Goal: Task Accomplishment & Management: Complete application form

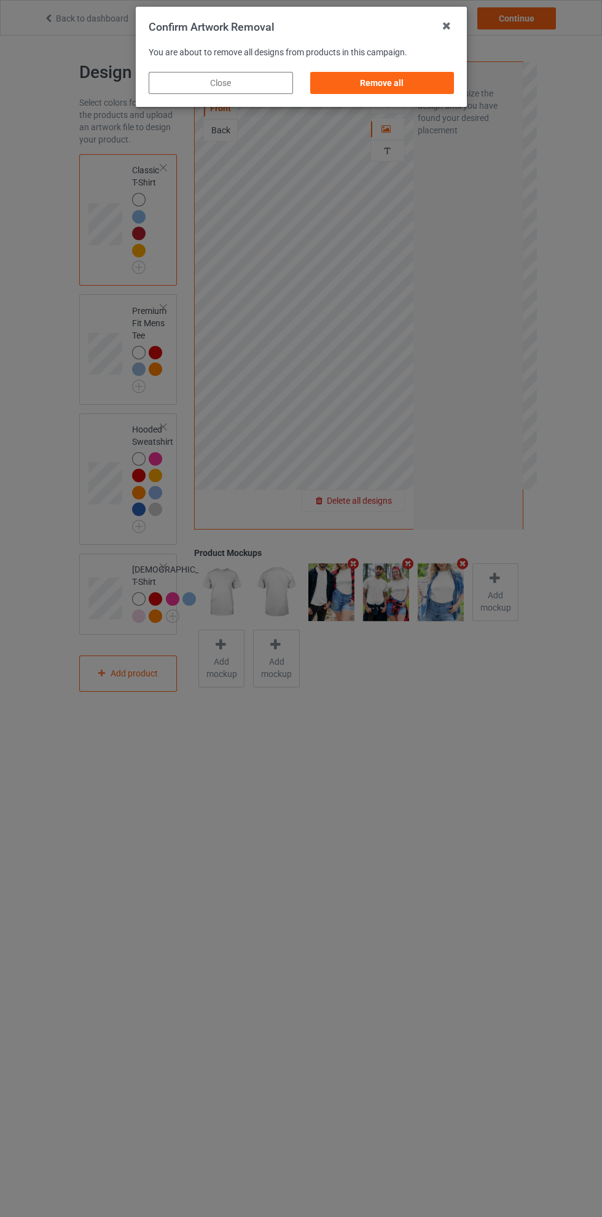
click at [418, 87] on div "Remove all" at bounding box center [382, 83] width 144 height 22
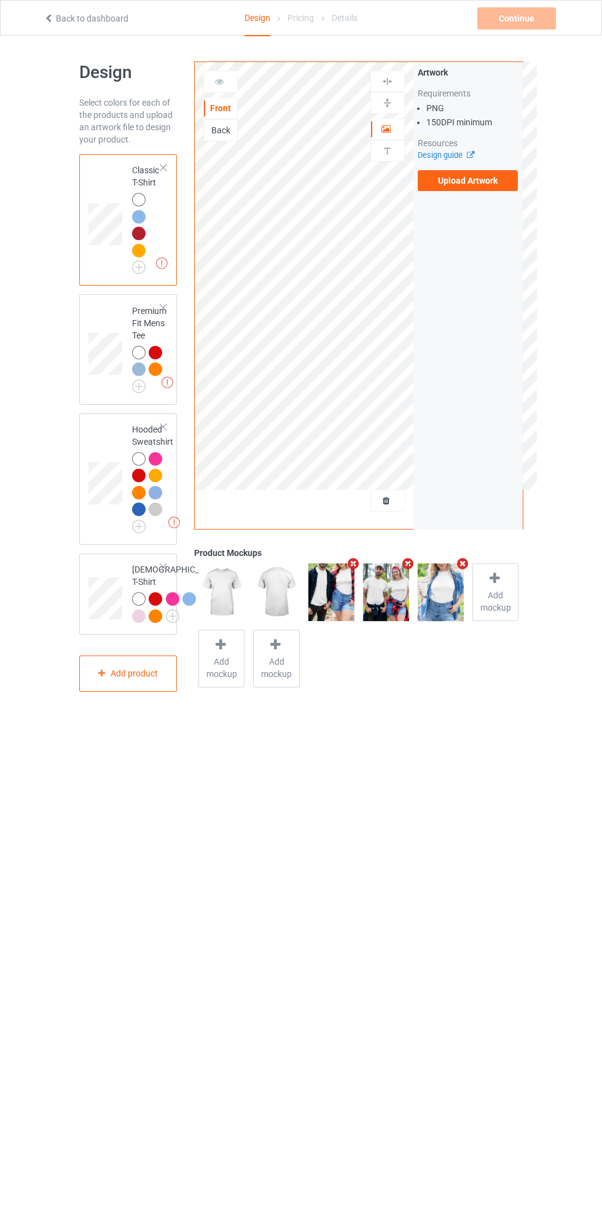
click at [477, 180] on label "Upload Artwork" at bounding box center [468, 180] width 101 height 21
click at [0, 0] on input "Upload Artwork" at bounding box center [0, 0] width 0 height 0
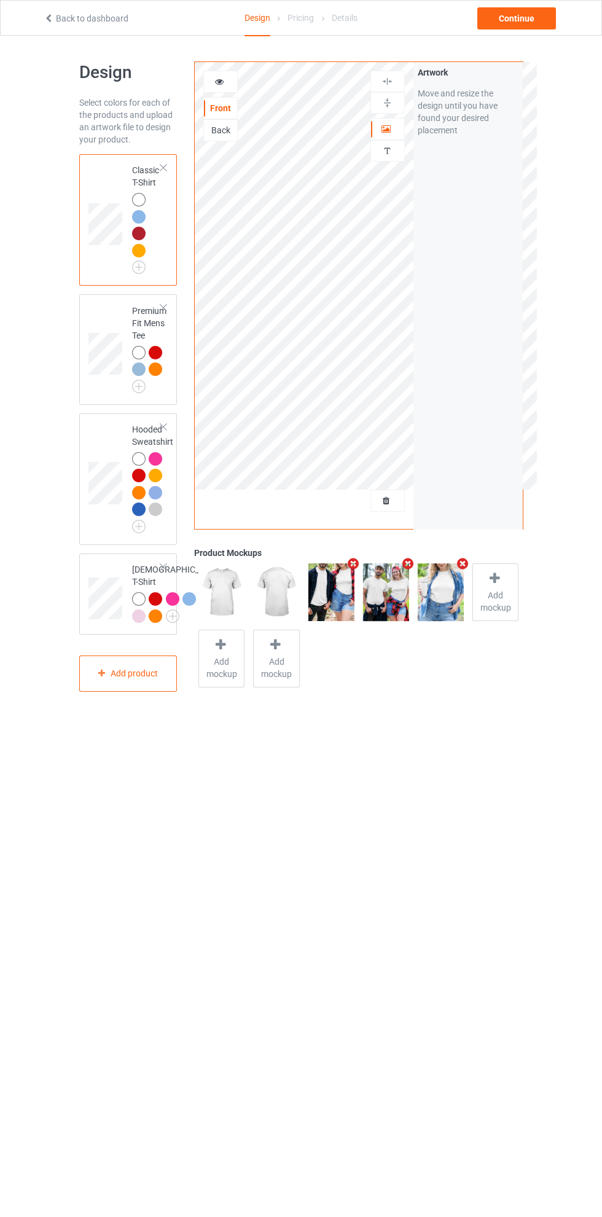
click at [102, 444] on td at bounding box center [106, 479] width 37 height 122
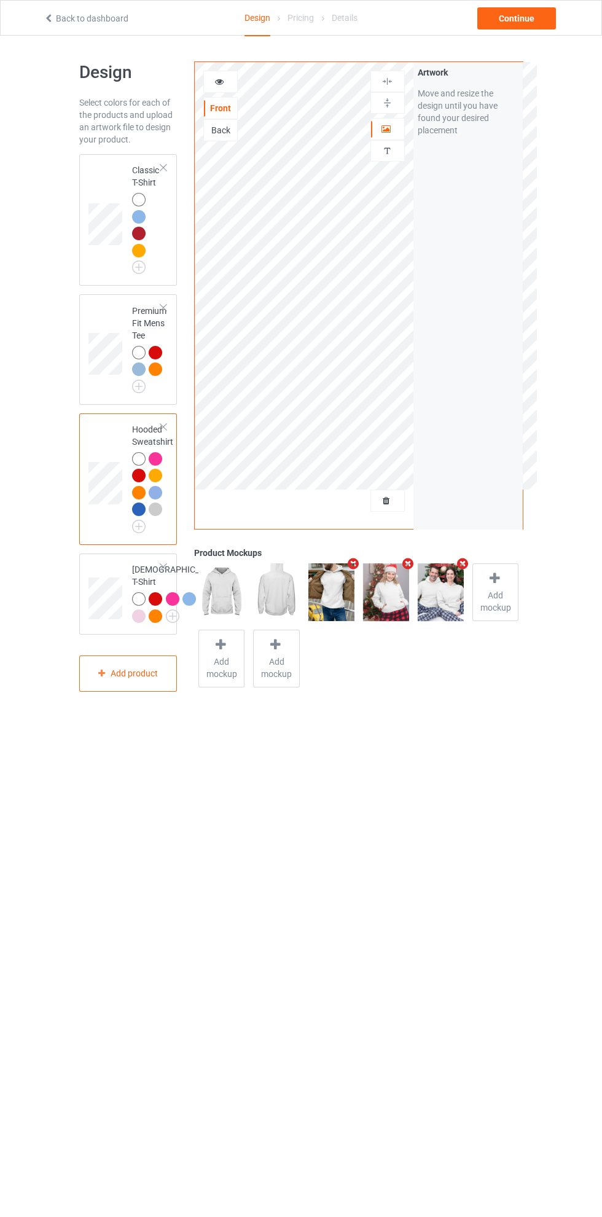
click at [386, 129] on icon at bounding box center [386, 127] width 10 height 9
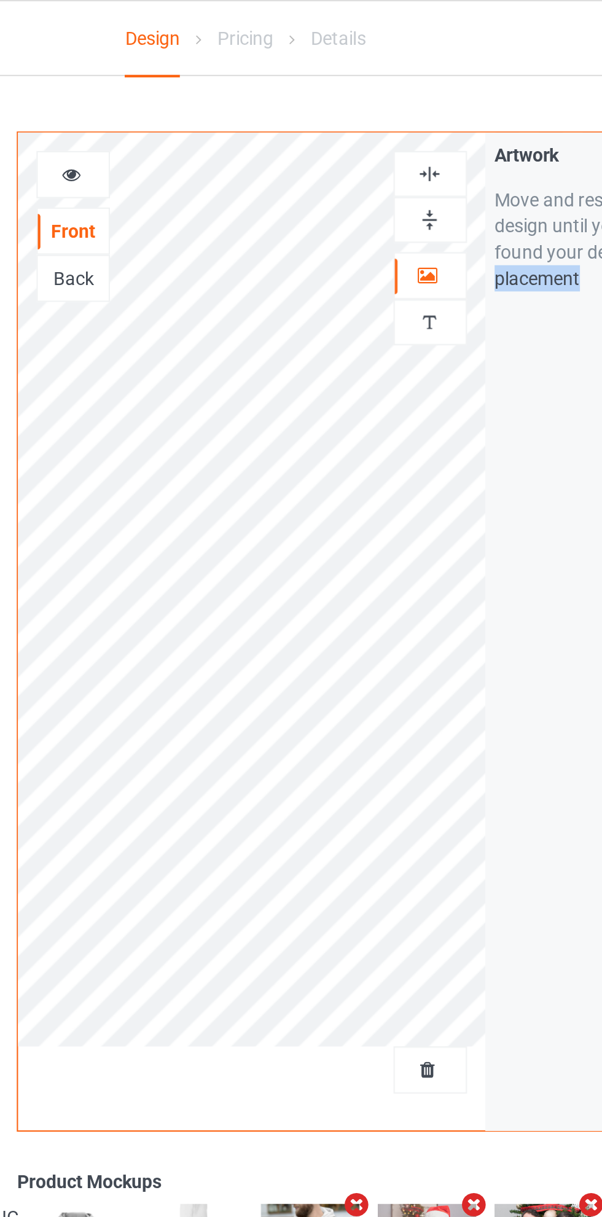
click at [389, 72] on div at bounding box center [387, 82] width 34 height 22
click at [388, 82] on img at bounding box center [387, 82] width 12 height 12
click at [389, 77] on img at bounding box center [387, 82] width 12 height 12
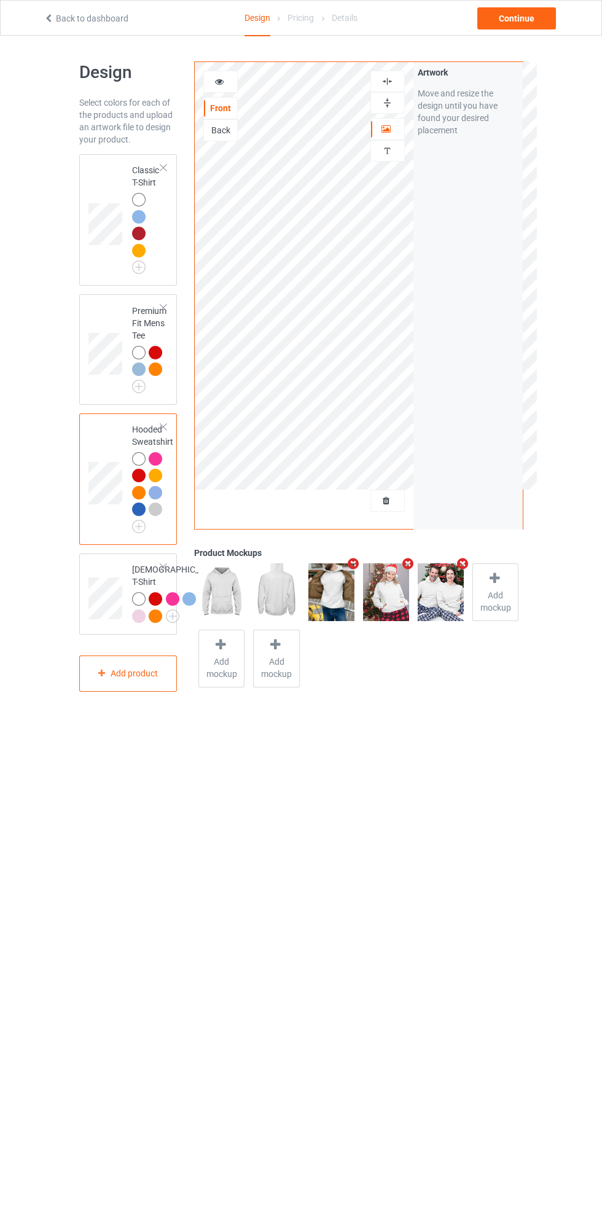
click at [109, 168] on td at bounding box center [106, 220] width 37 height 122
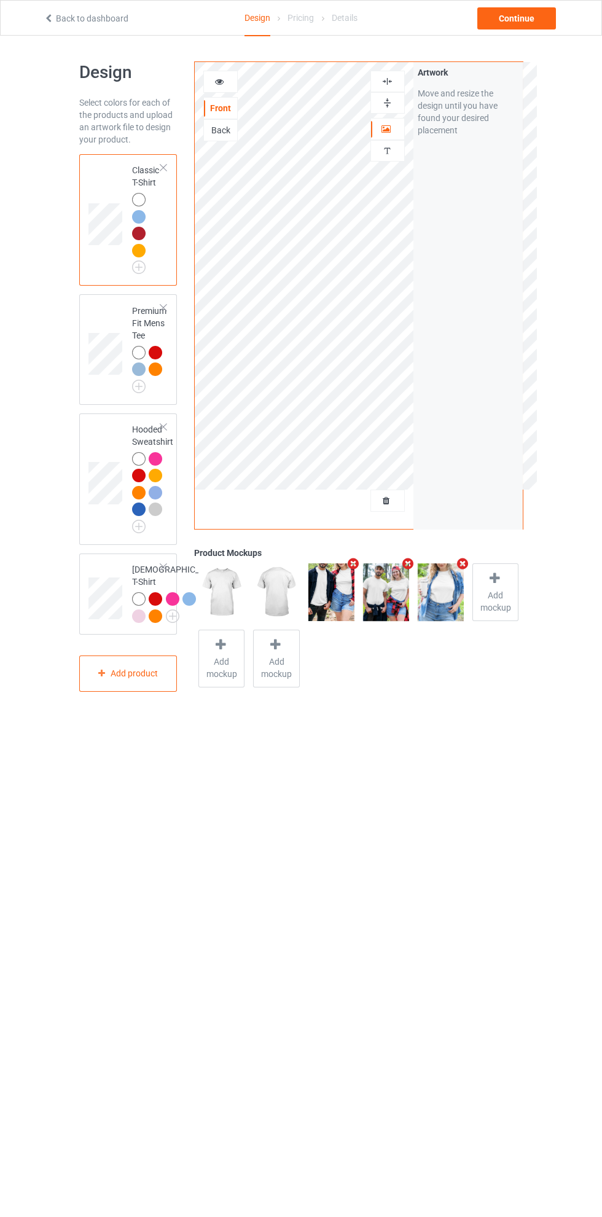
click at [225, 82] on div at bounding box center [220, 82] width 33 height 12
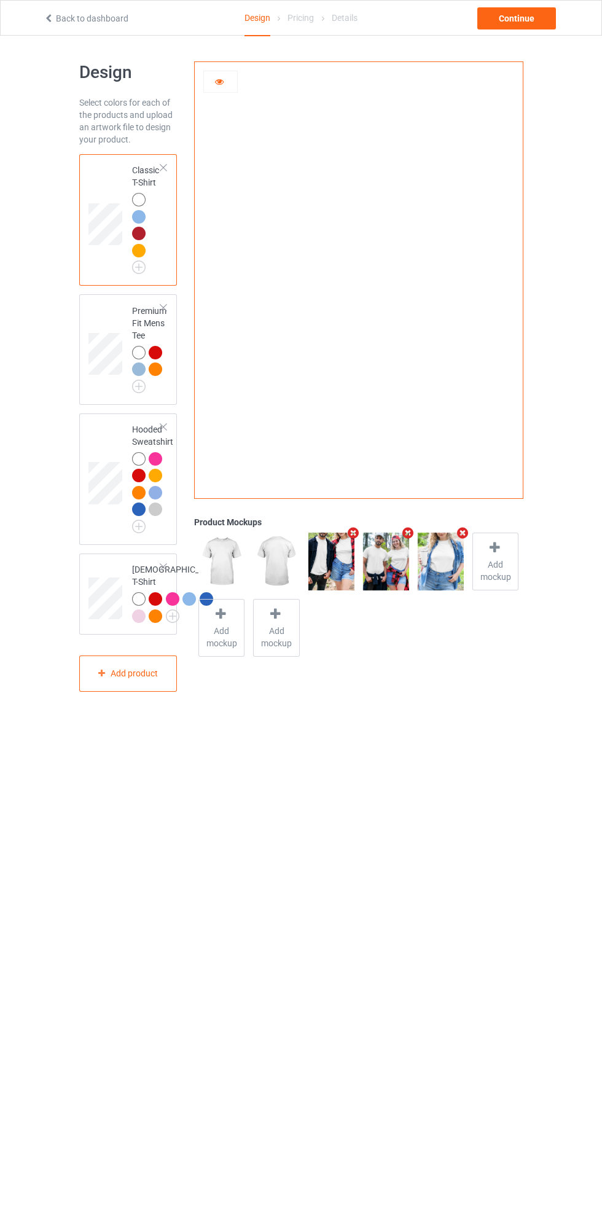
click at [100, 185] on td at bounding box center [106, 220] width 37 height 122
click at [218, 78] on icon at bounding box center [219, 80] width 10 height 9
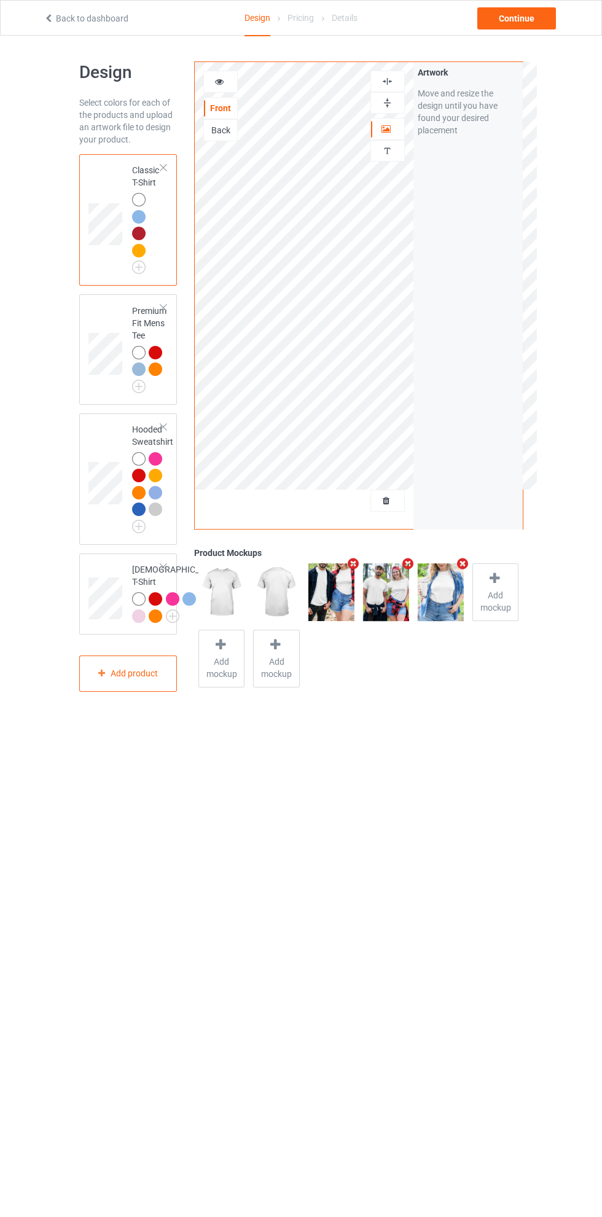
click at [387, 81] on img at bounding box center [387, 82] width 12 height 12
click at [0, 0] on img at bounding box center [0, 0] width 0 height 0
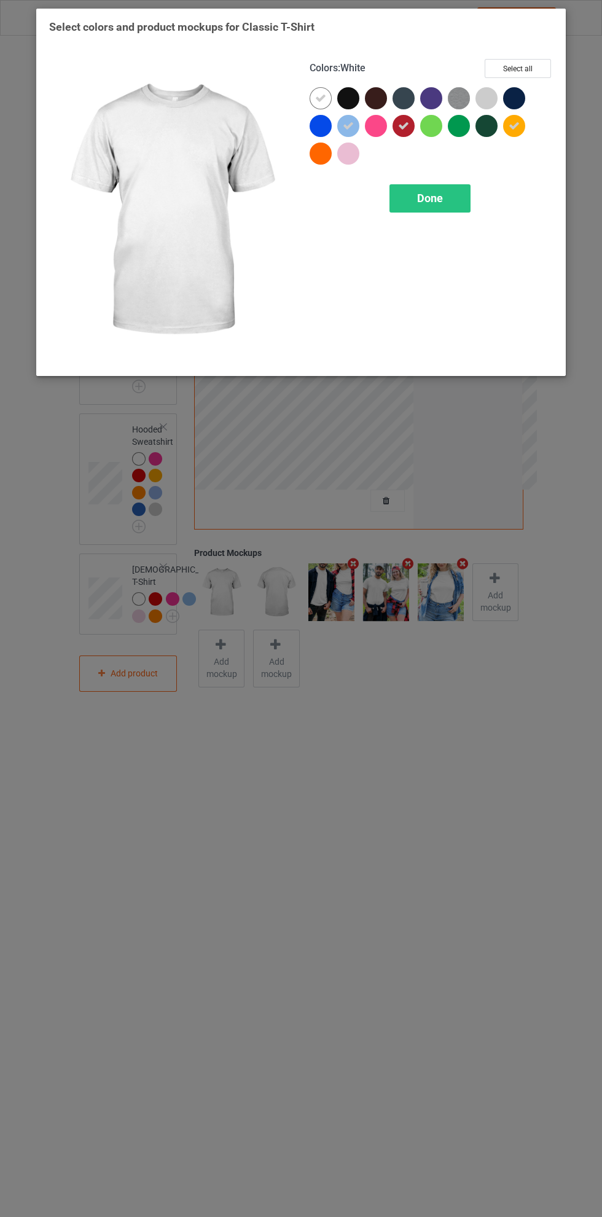
click at [404, 125] on icon at bounding box center [403, 125] width 11 height 11
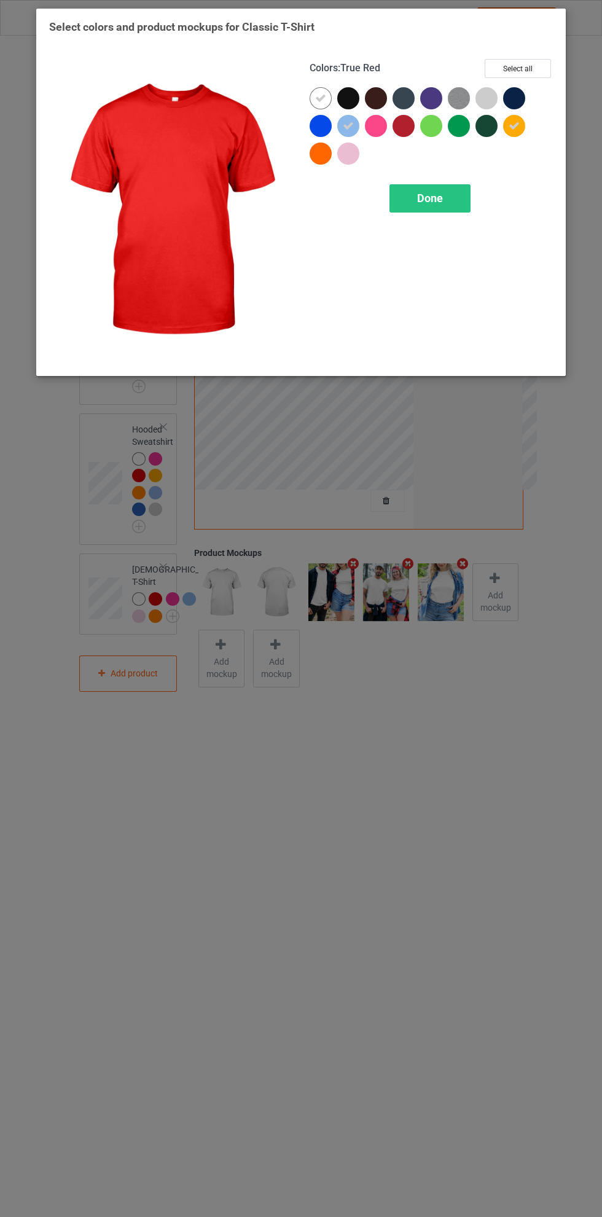
click at [490, 96] on div at bounding box center [486, 98] width 22 height 22
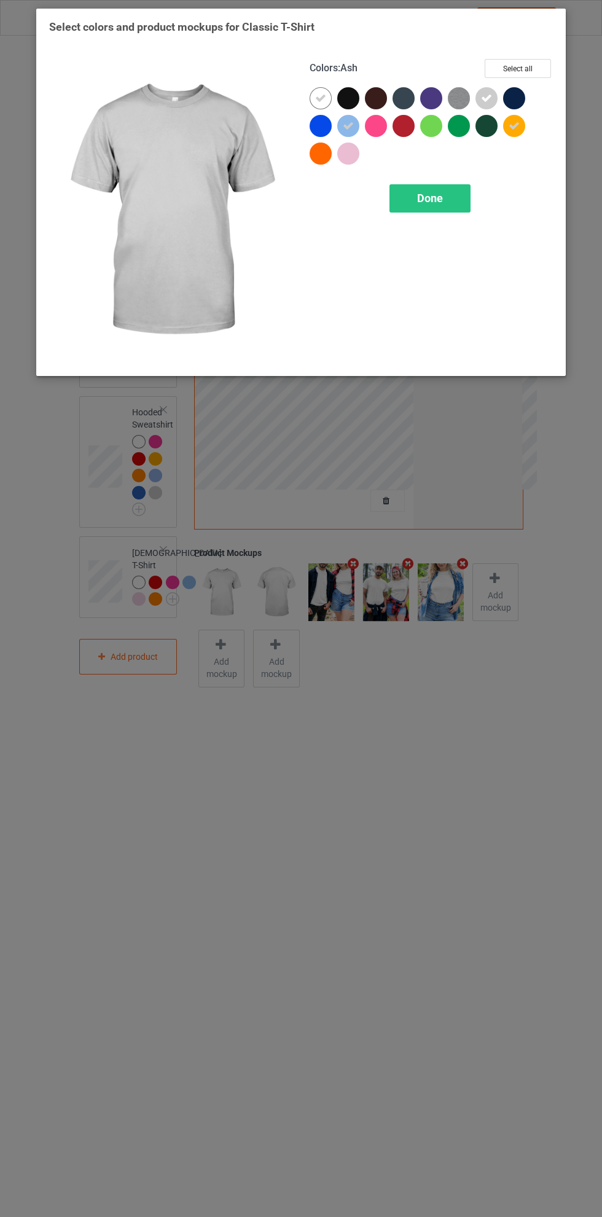
click at [514, 125] on icon at bounding box center [514, 125] width 11 height 11
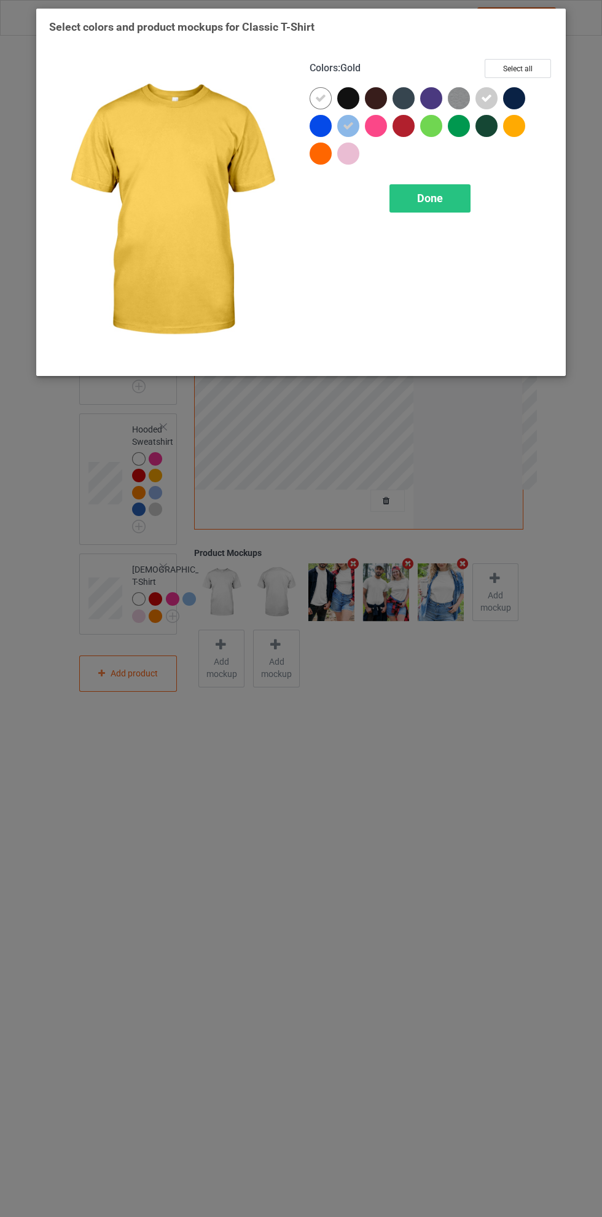
click at [447, 195] on div "Done" at bounding box center [429, 198] width 81 height 28
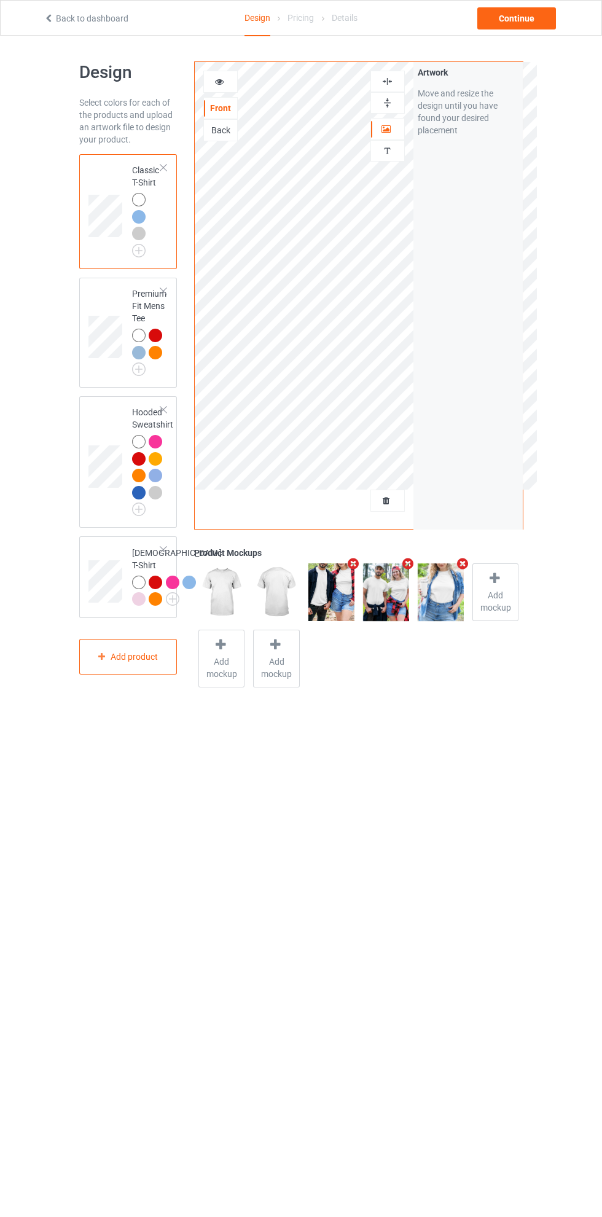
click at [0, 0] on img at bounding box center [0, 0] width 0 height 0
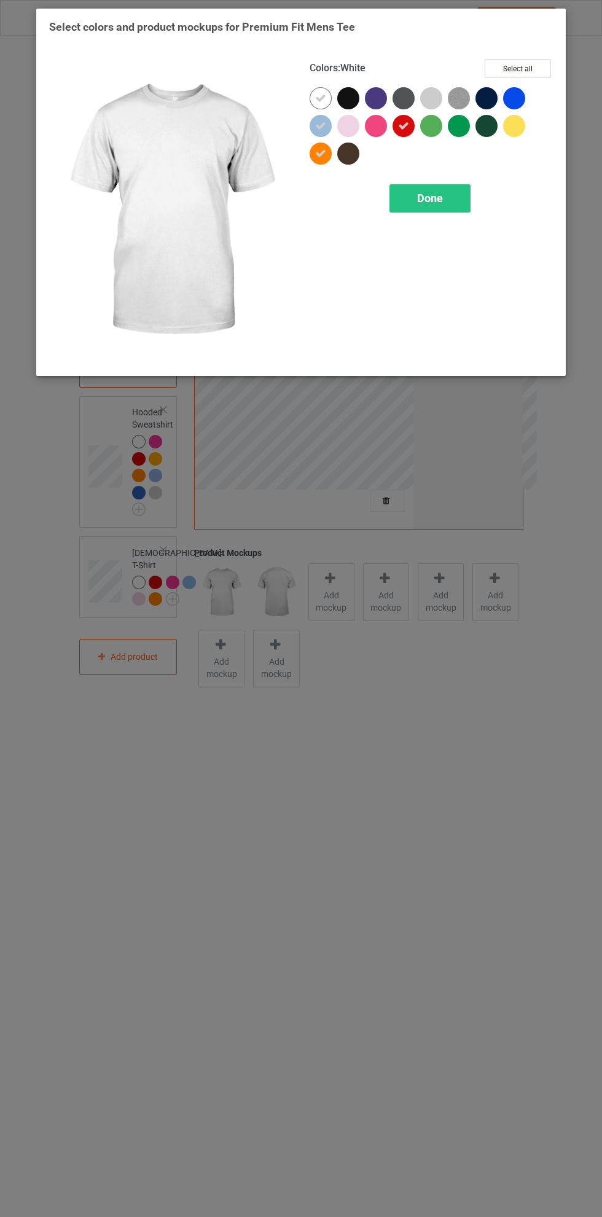
click at [404, 125] on icon at bounding box center [403, 125] width 11 height 11
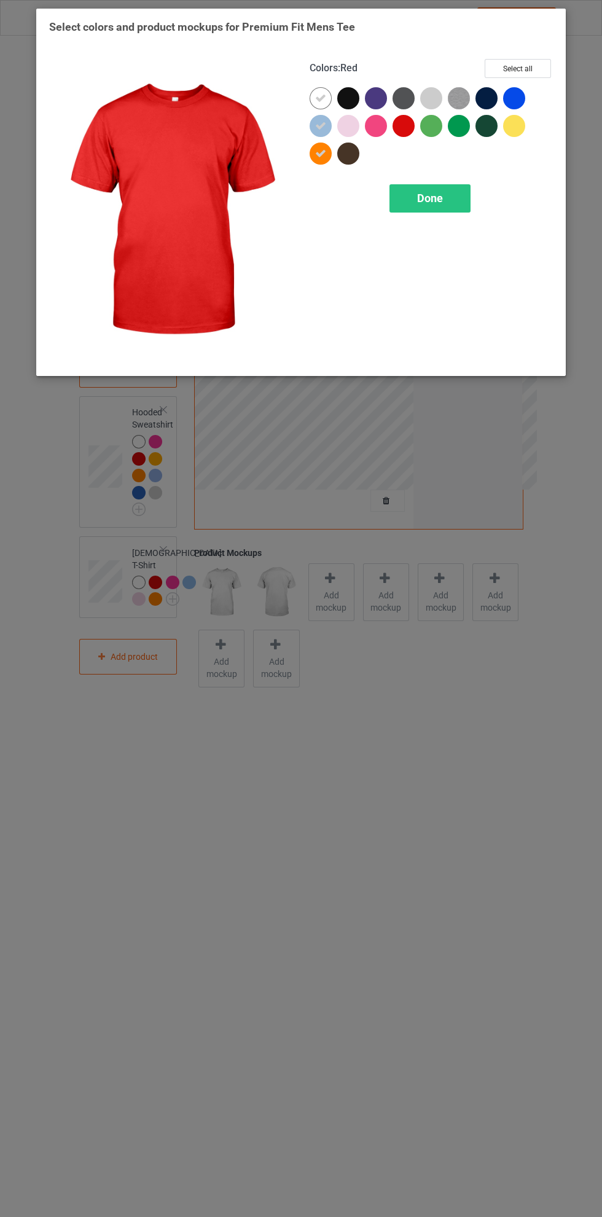
click at [431, 101] on div at bounding box center [431, 98] width 22 height 22
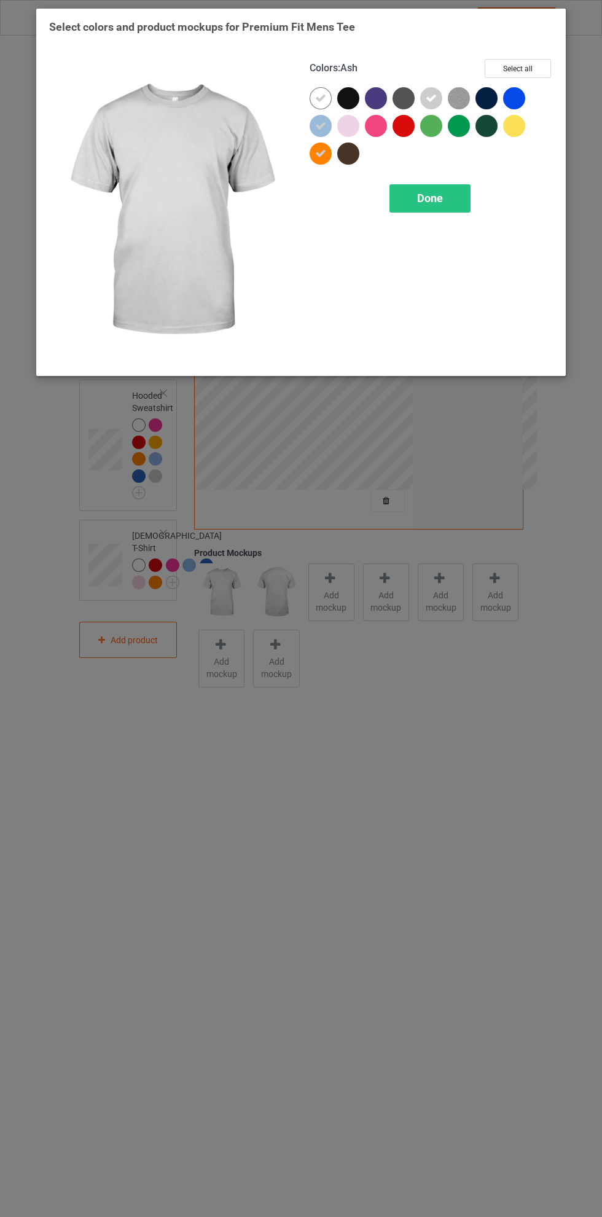
click at [351, 121] on div at bounding box center [348, 126] width 22 height 22
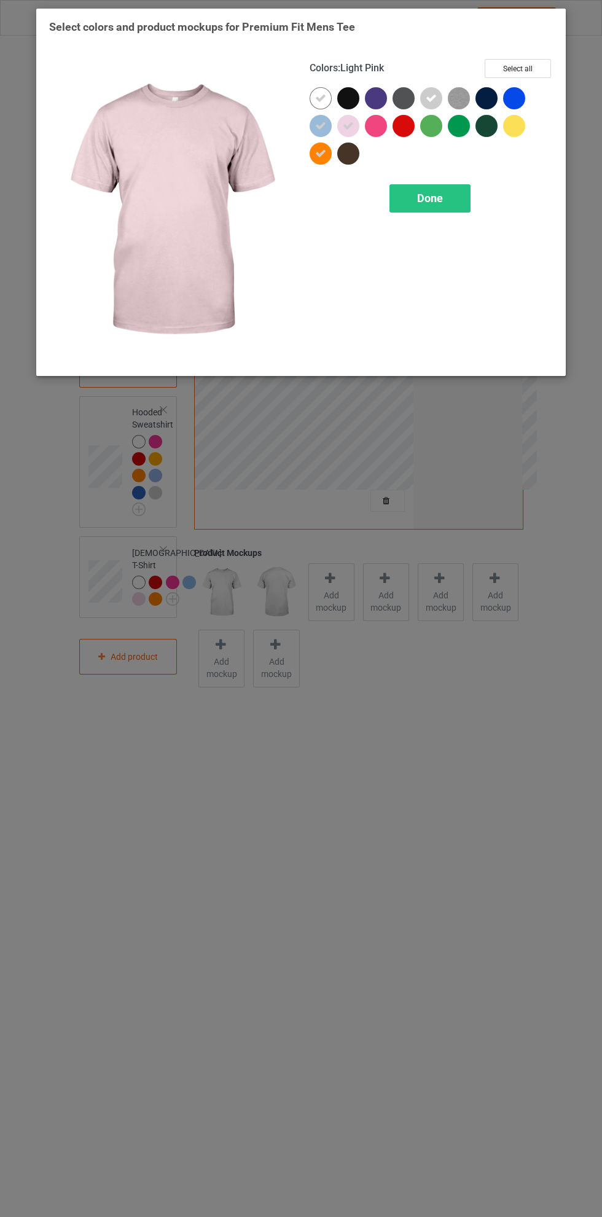
click at [352, 122] on icon at bounding box center [348, 125] width 11 height 11
click at [353, 122] on div at bounding box center [348, 126] width 22 height 22
click at [353, 122] on icon at bounding box center [348, 125] width 11 height 11
click at [447, 198] on div "Done" at bounding box center [429, 198] width 81 height 28
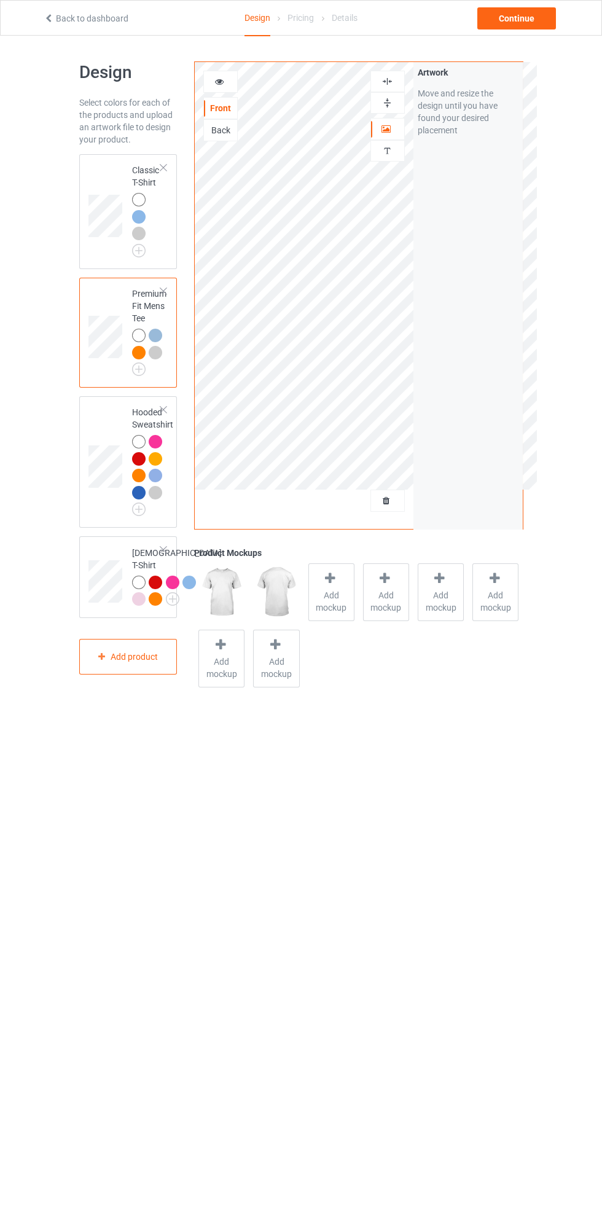
click at [145, 503] on div at bounding box center [140, 494] width 17 height 17
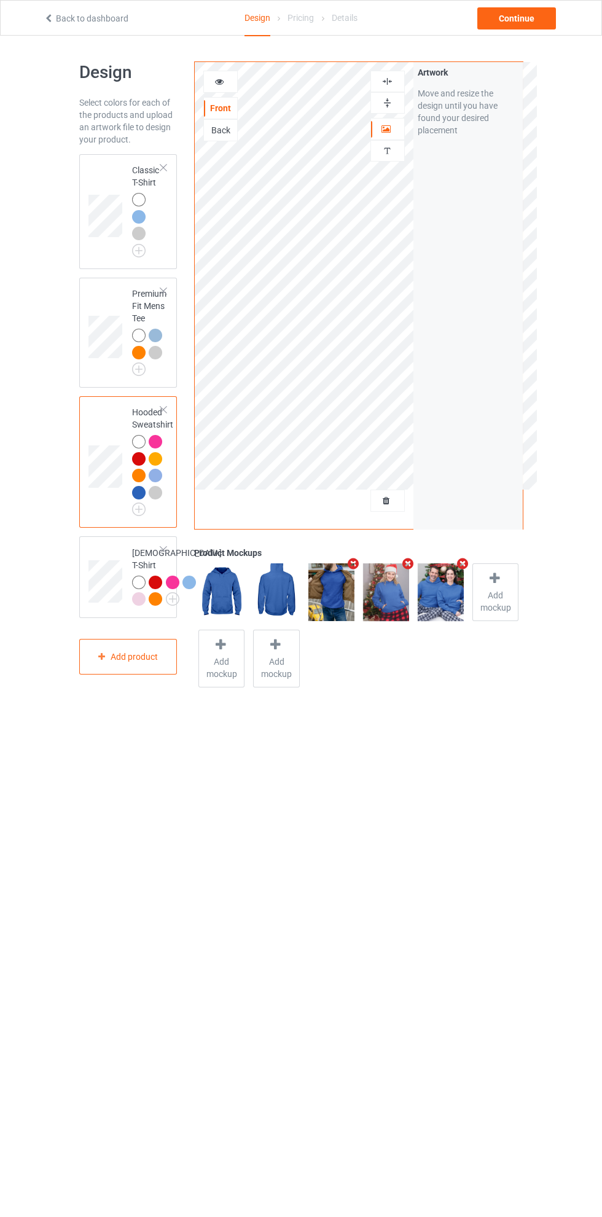
click at [157, 497] on div at bounding box center [156, 493] width 14 height 14
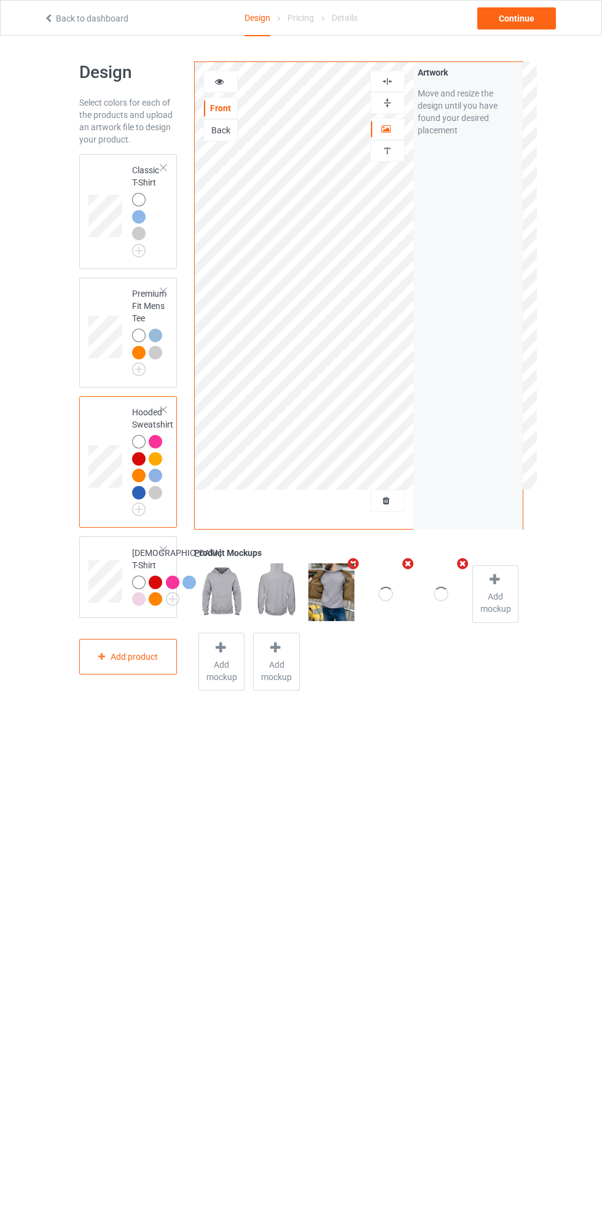
click at [0, 0] on img at bounding box center [0, 0] width 0 height 0
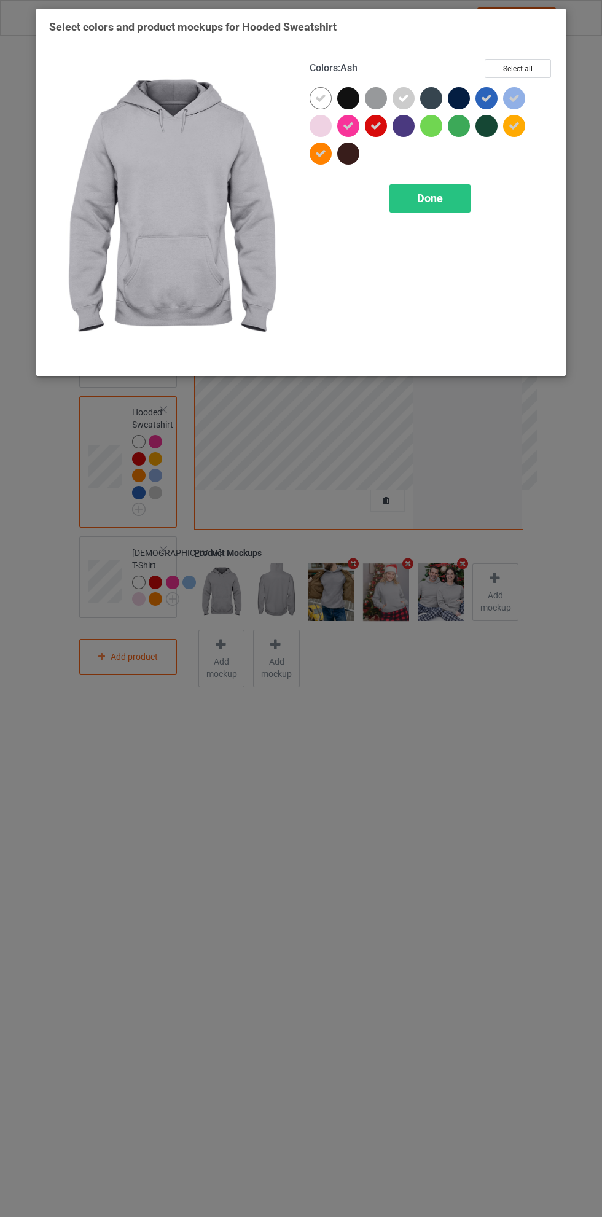
click at [377, 125] on icon at bounding box center [375, 125] width 11 height 11
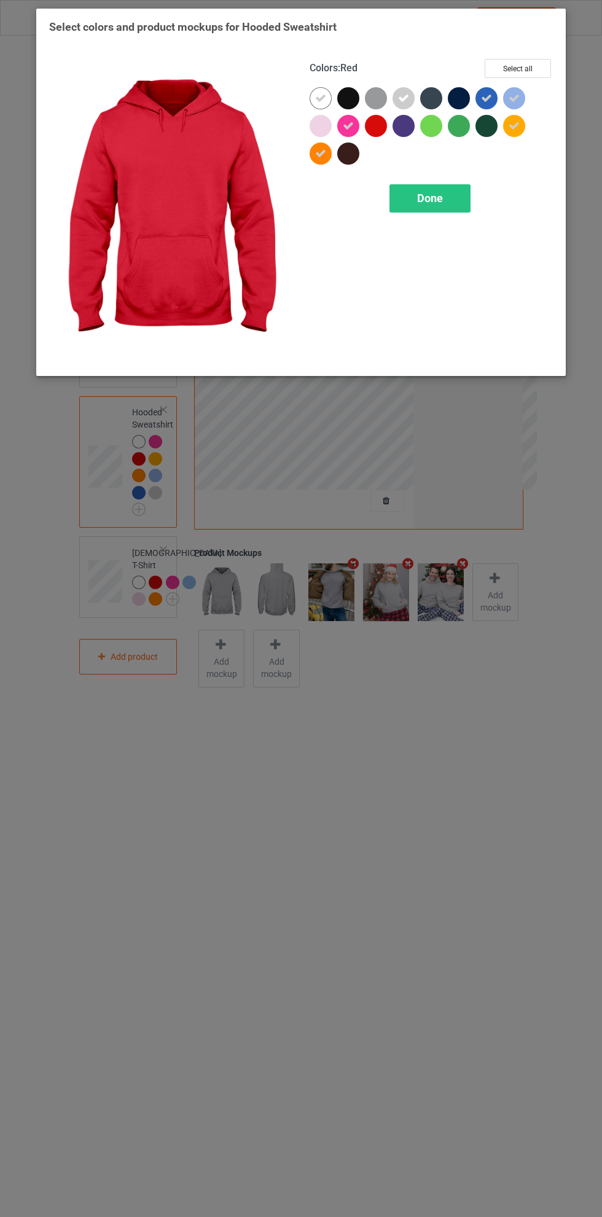
click at [346, 122] on icon at bounding box center [348, 125] width 11 height 11
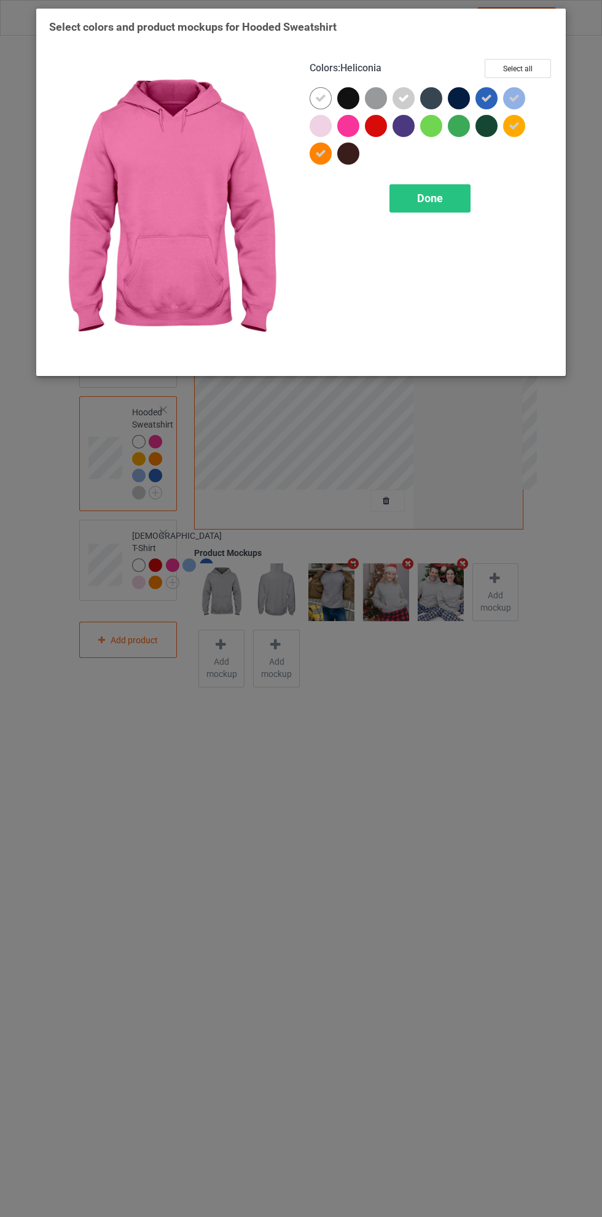
click at [514, 125] on icon at bounding box center [514, 125] width 11 height 11
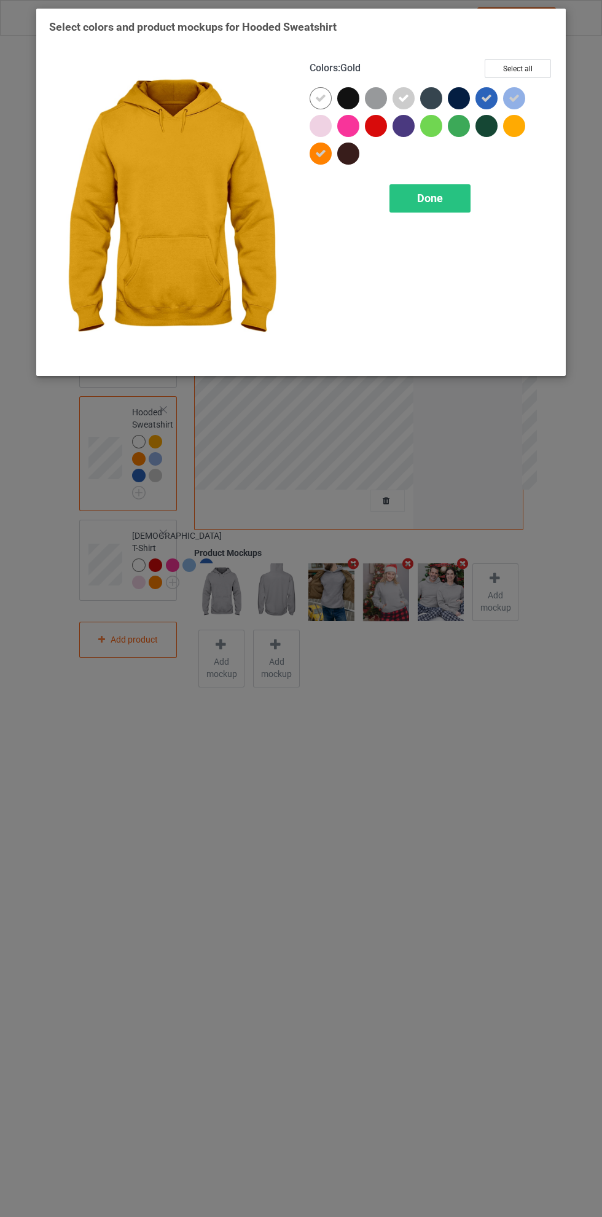
click at [316, 157] on icon at bounding box center [320, 153] width 11 height 11
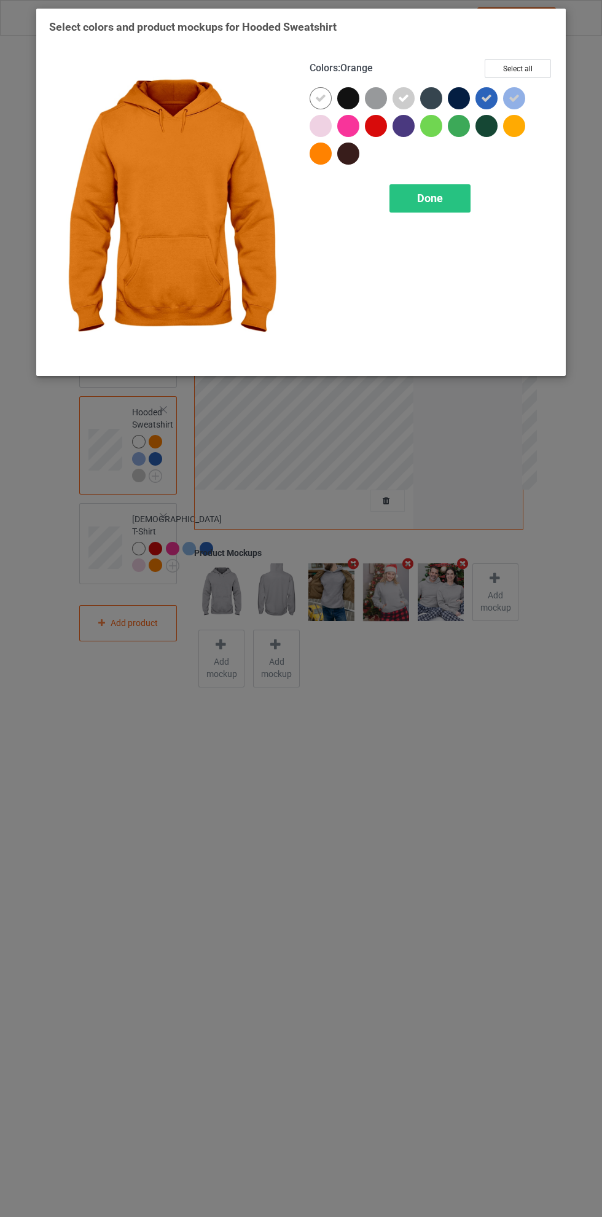
click at [489, 95] on icon at bounding box center [486, 98] width 11 height 11
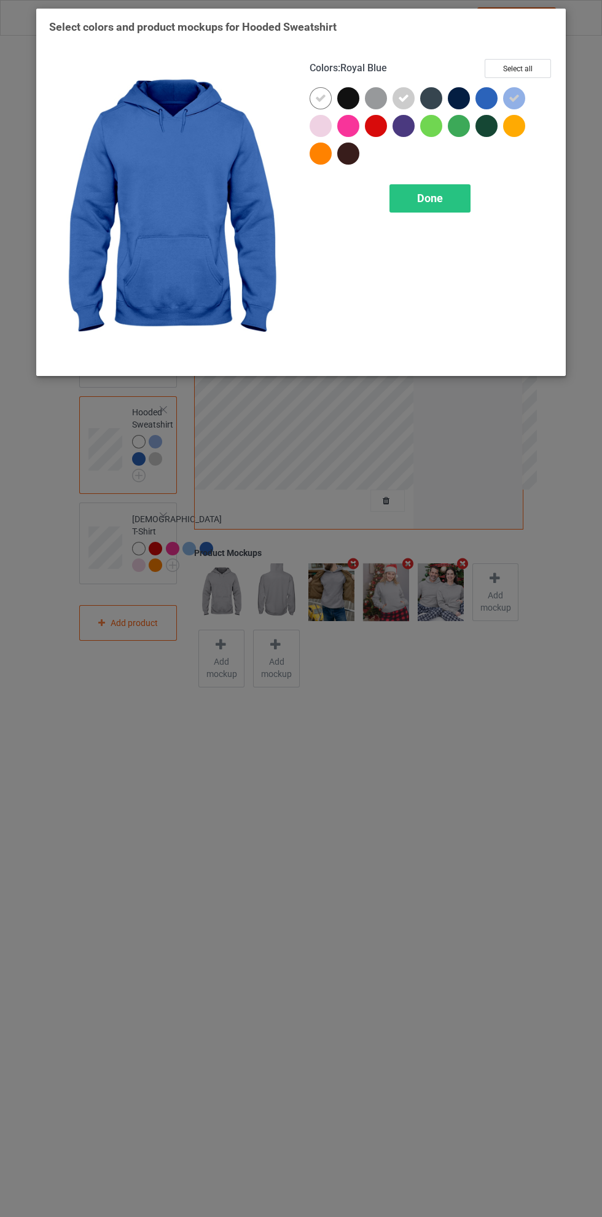
click at [323, 125] on div at bounding box center [321, 126] width 22 height 22
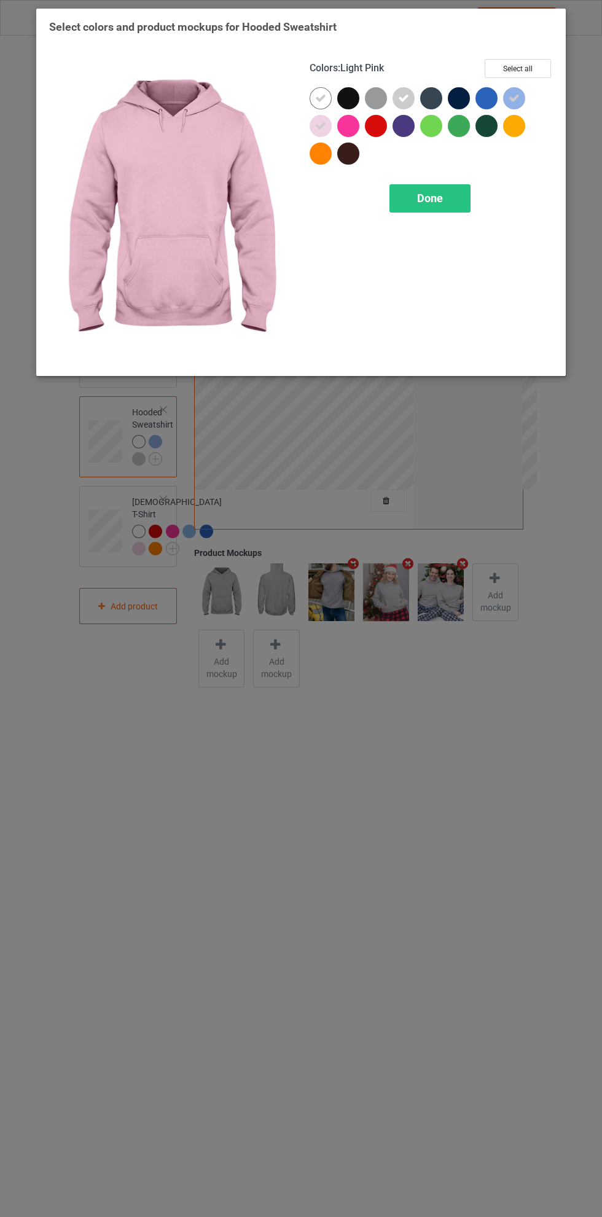
click at [323, 125] on icon at bounding box center [320, 125] width 11 height 11
click at [449, 195] on div "Done" at bounding box center [429, 198] width 81 height 28
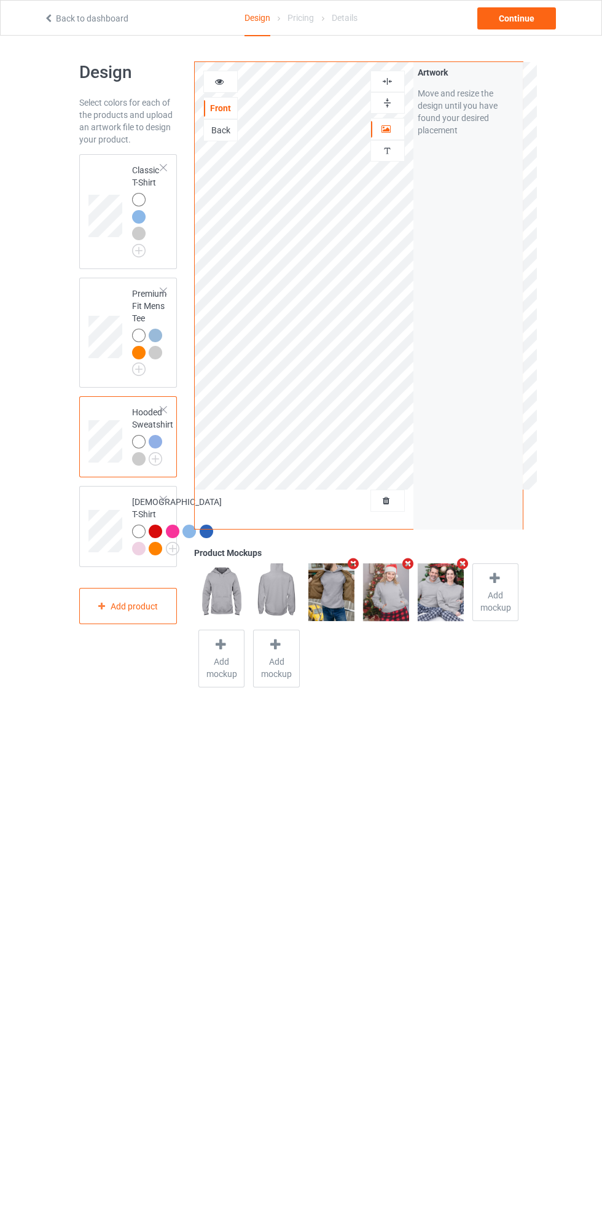
click at [0, 0] on img at bounding box center [0, 0] width 0 height 0
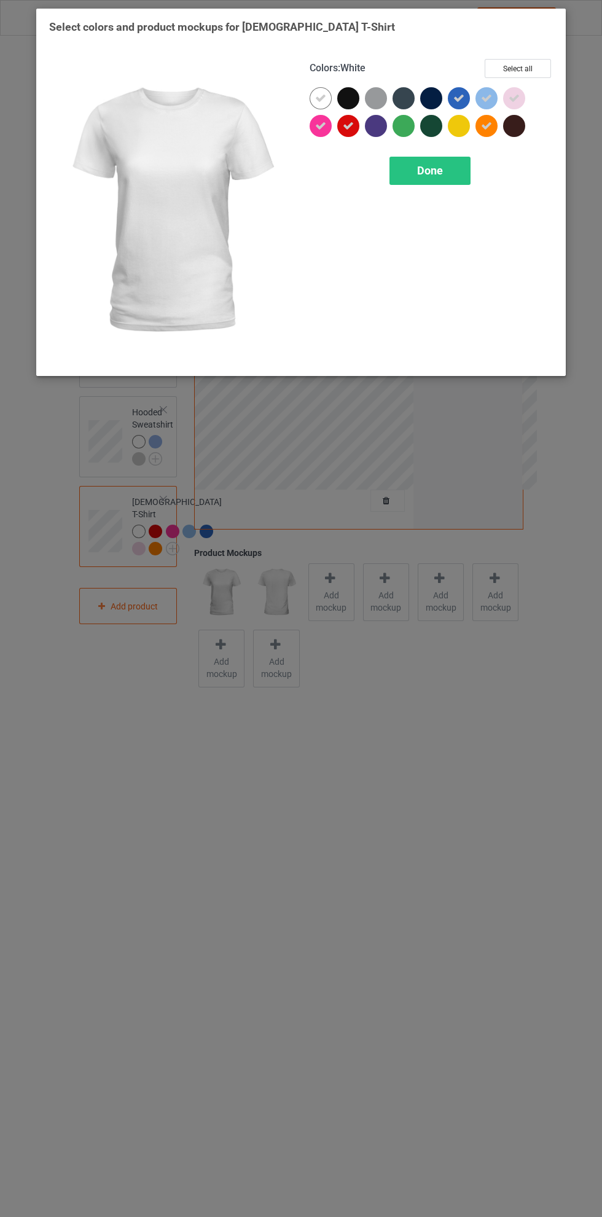
click at [353, 128] on icon at bounding box center [348, 125] width 11 height 11
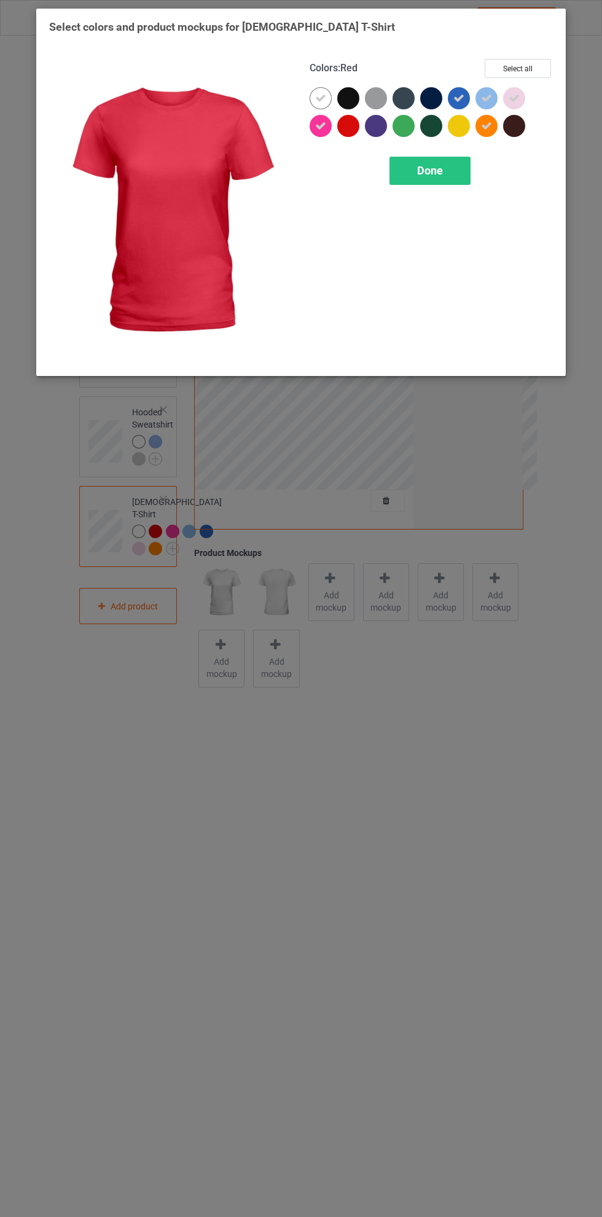
click at [321, 125] on icon at bounding box center [320, 125] width 11 height 11
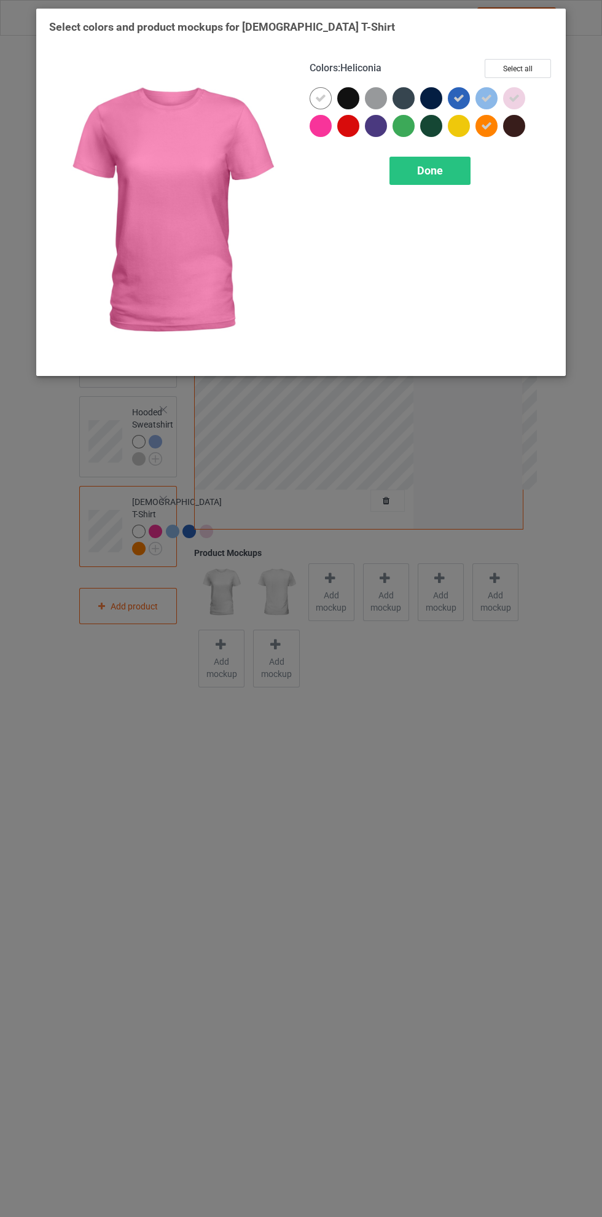
click at [514, 98] on icon at bounding box center [514, 98] width 11 height 11
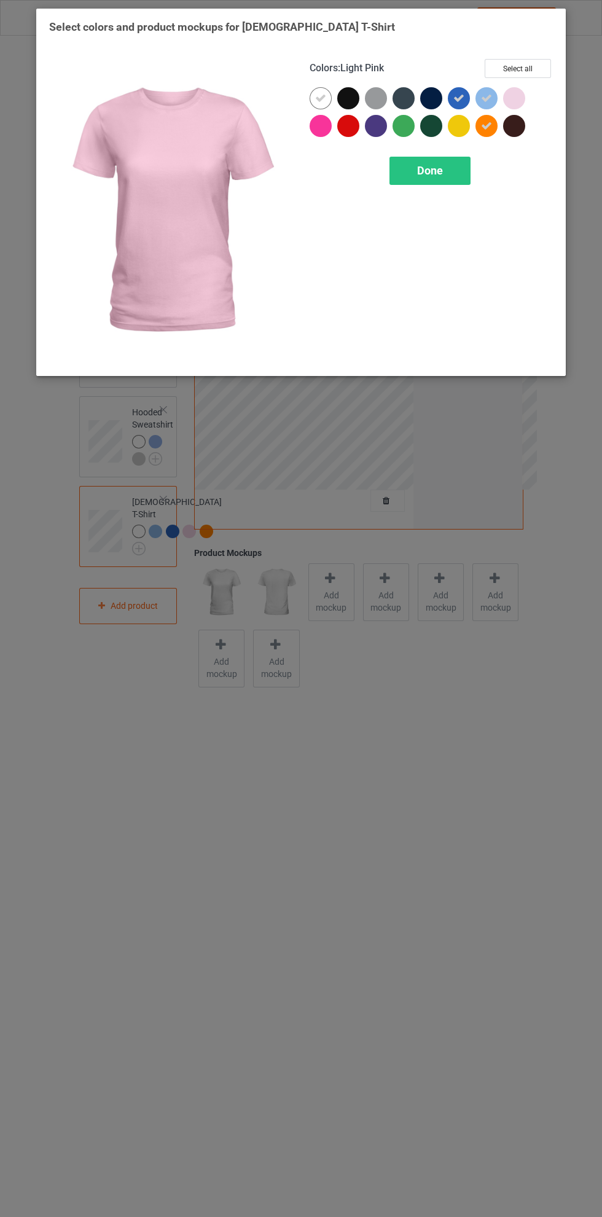
click at [458, 98] on icon at bounding box center [458, 98] width 11 height 11
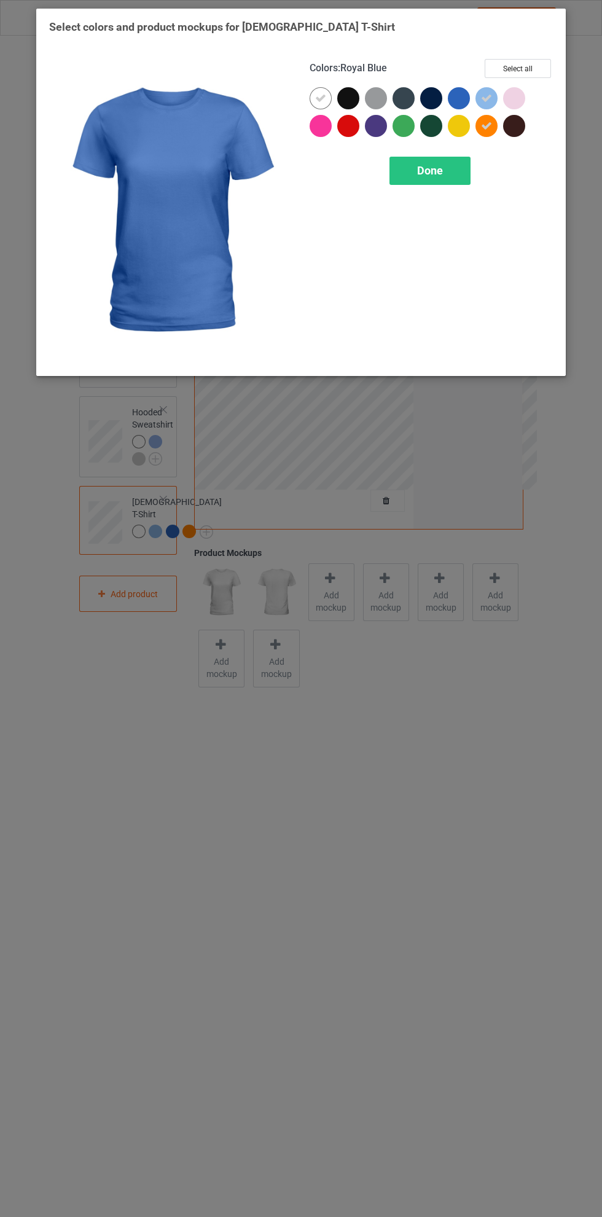
click at [437, 171] on span "Done" at bounding box center [430, 170] width 26 height 13
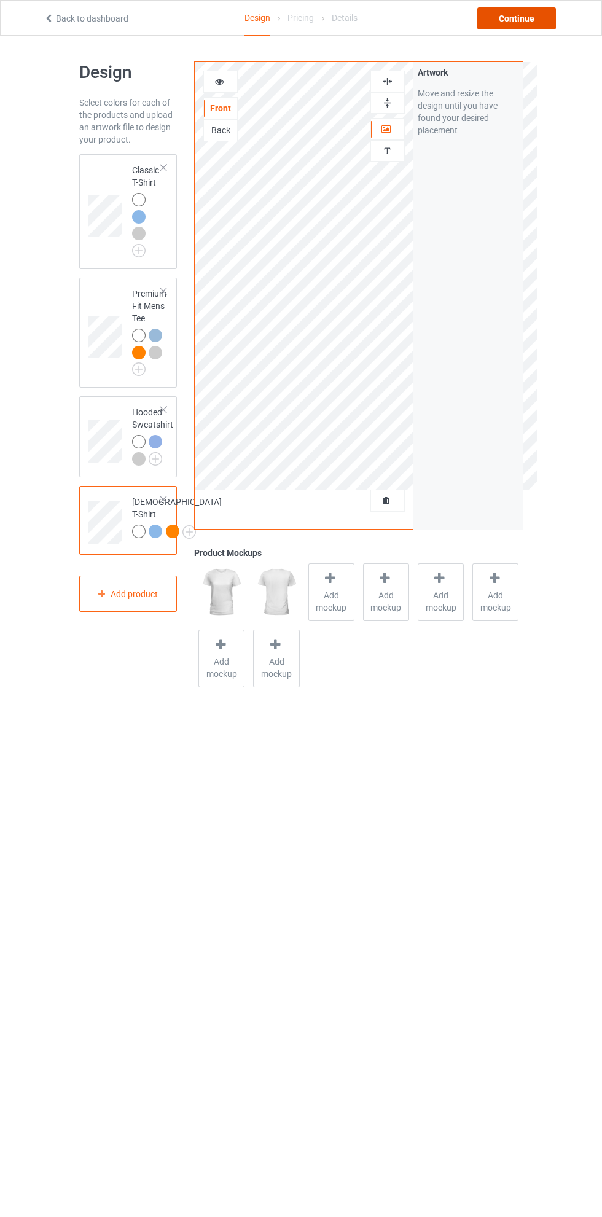
click at [540, 29] on div "Continue" at bounding box center [516, 18] width 79 height 22
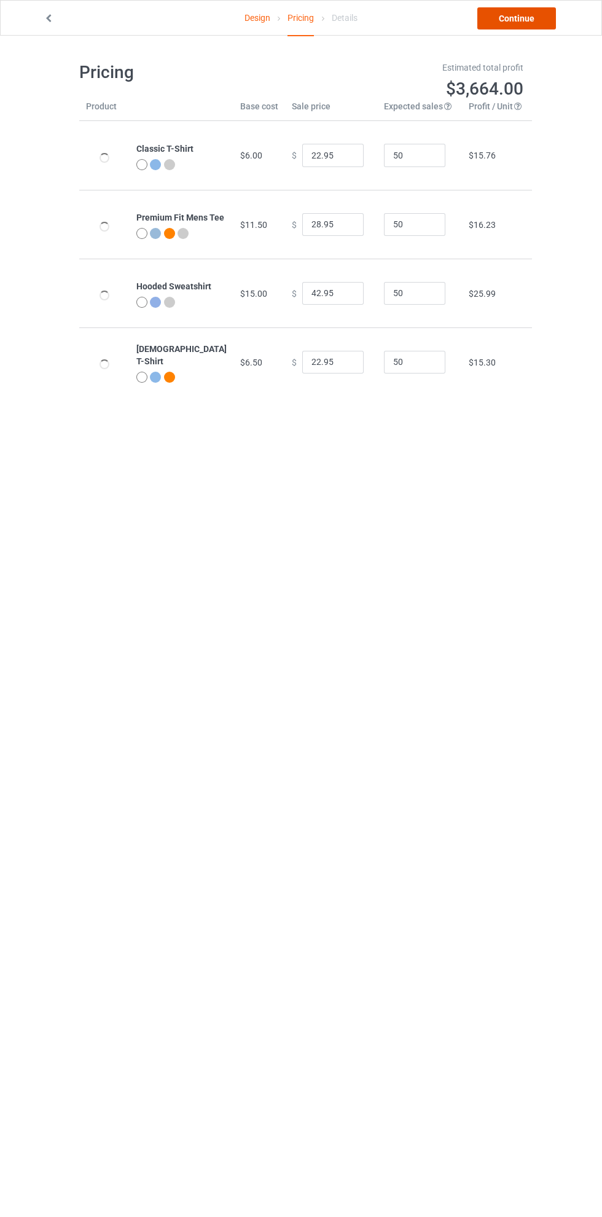
click at [543, 12] on link "Continue" at bounding box center [516, 18] width 79 height 22
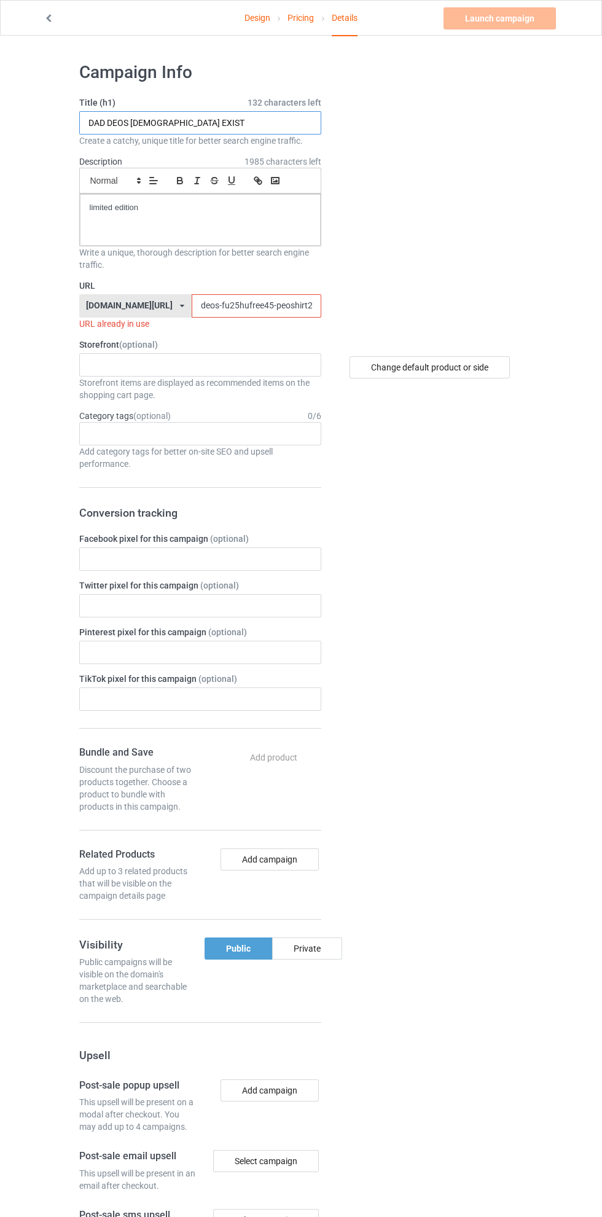
click at [256, 117] on input "DAD DEOS [DEMOGRAPHIC_DATA] EXIST" at bounding box center [200, 122] width 242 height 23
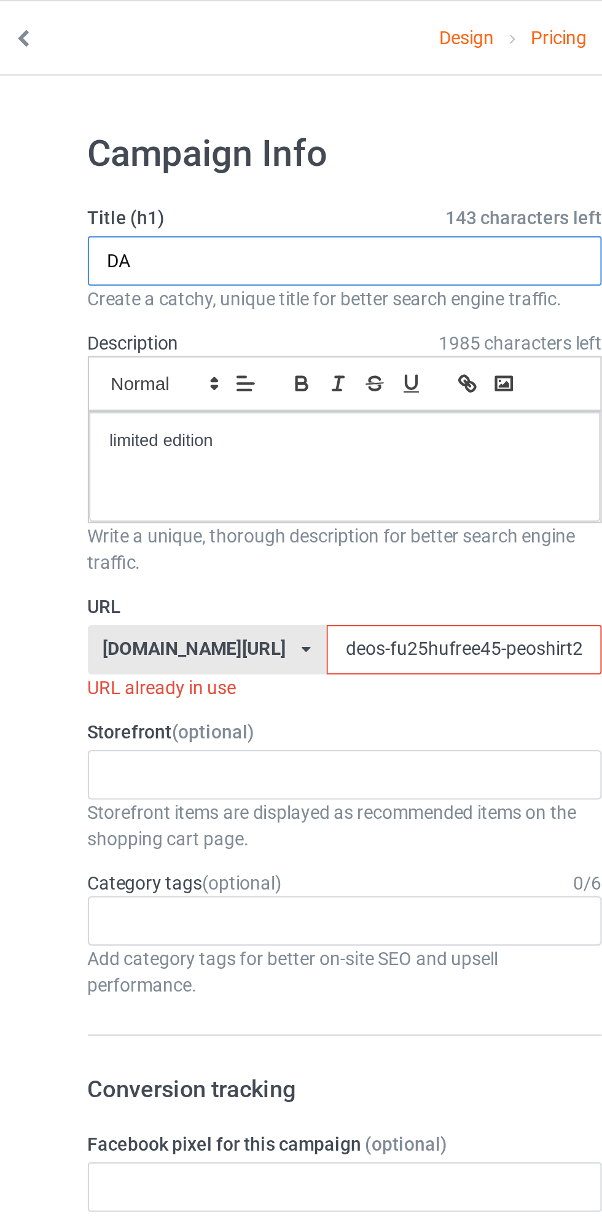
type input "D"
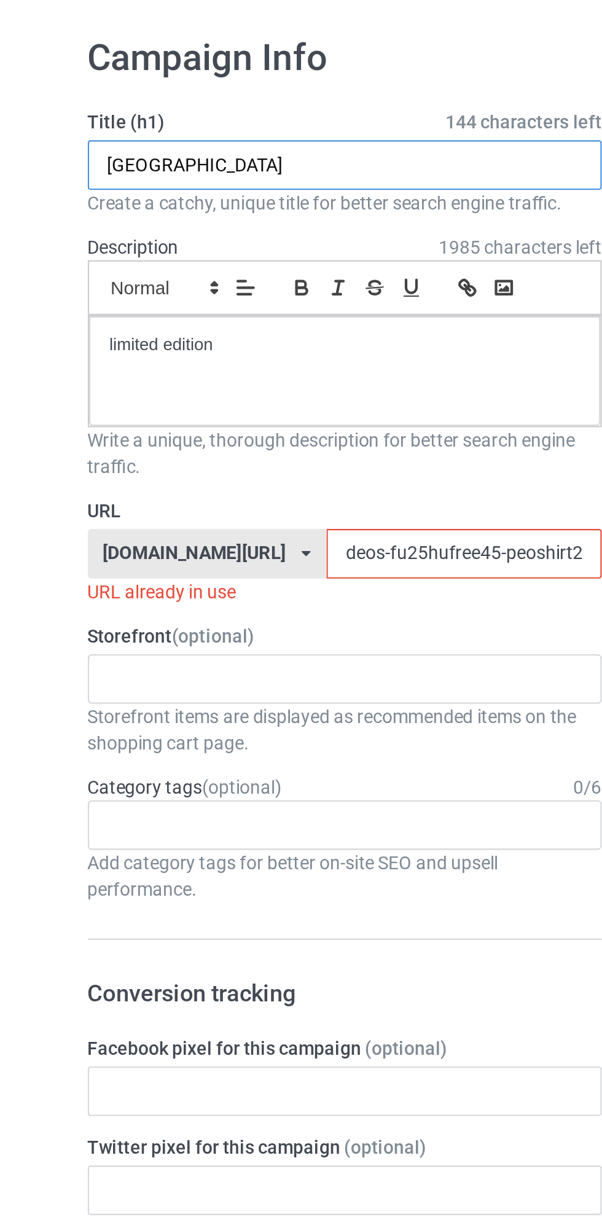
type input "[GEOGRAPHIC_DATA]"
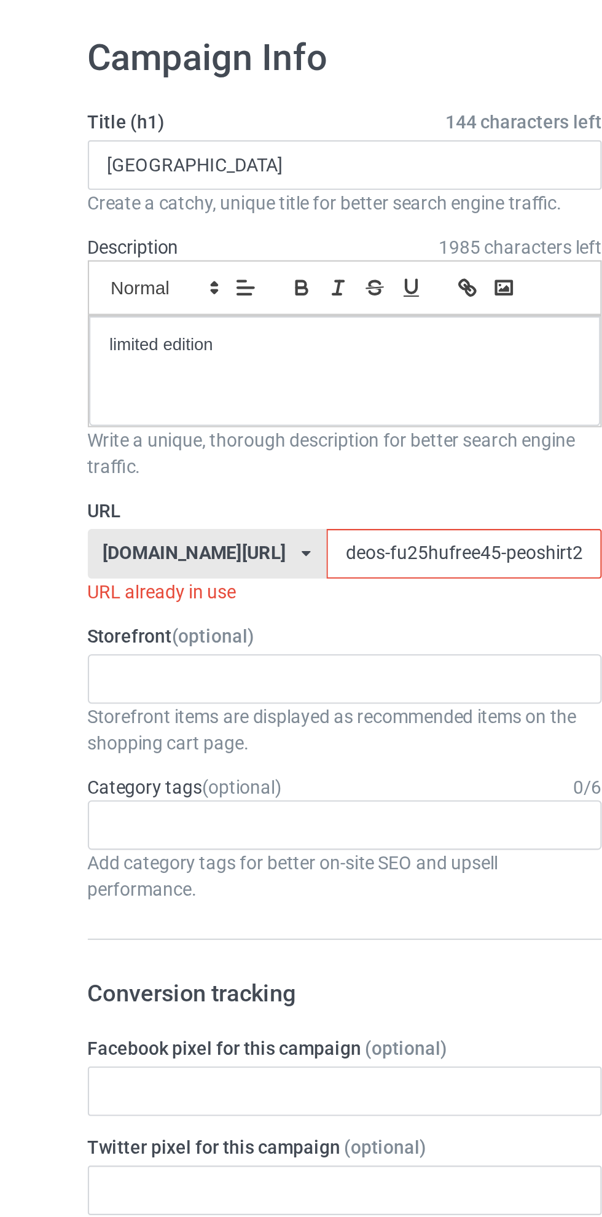
click at [192, 303] on input "deos-fu25hufree45-peoshirt25597jklo0" at bounding box center [257, 305] width 130 height 23
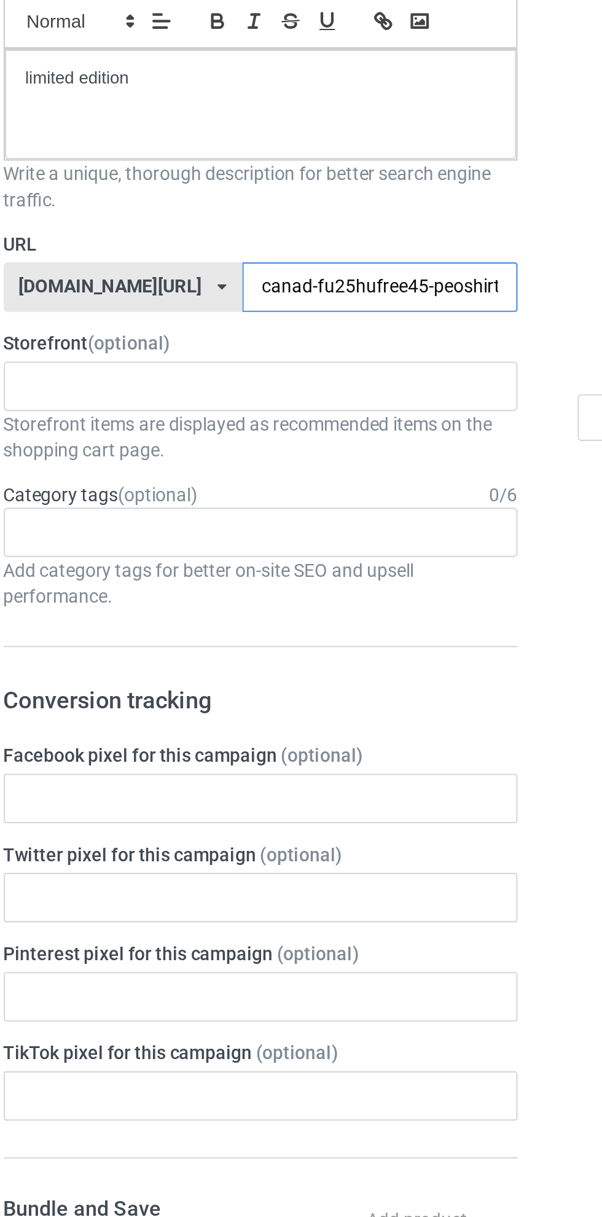
type input "canada-fu25hufree45-peoshirt25597jklo0"
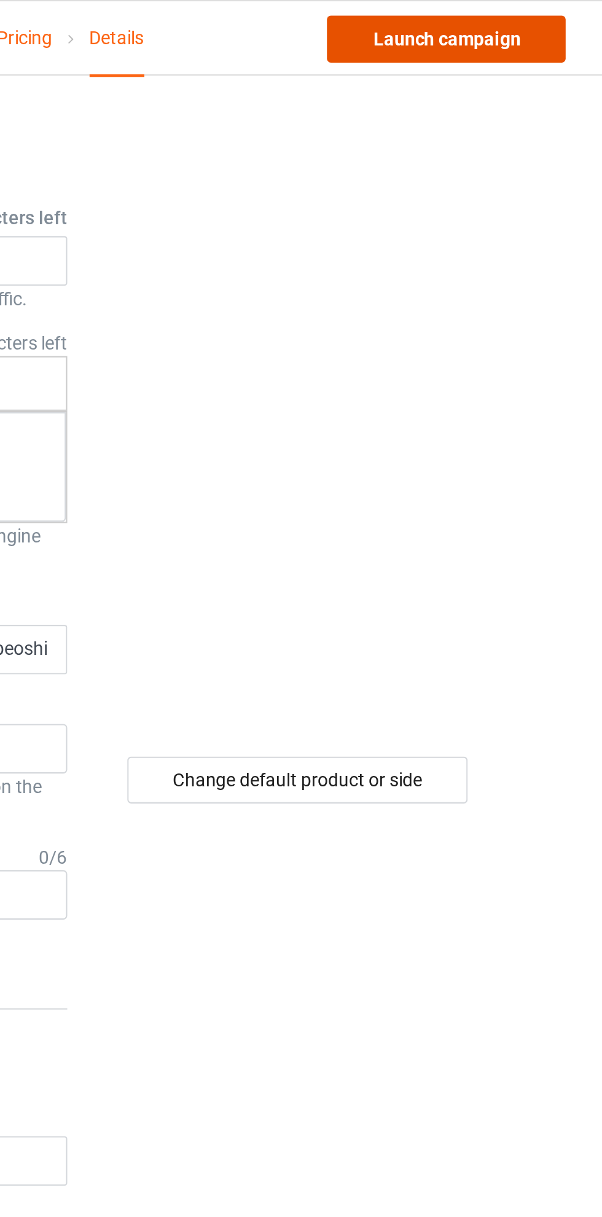
click at [517, 23] on link "Launch campaign" at bounding box center [500, 18] width 112 height 22
